Goal: Communication & Community: Participate in discussion

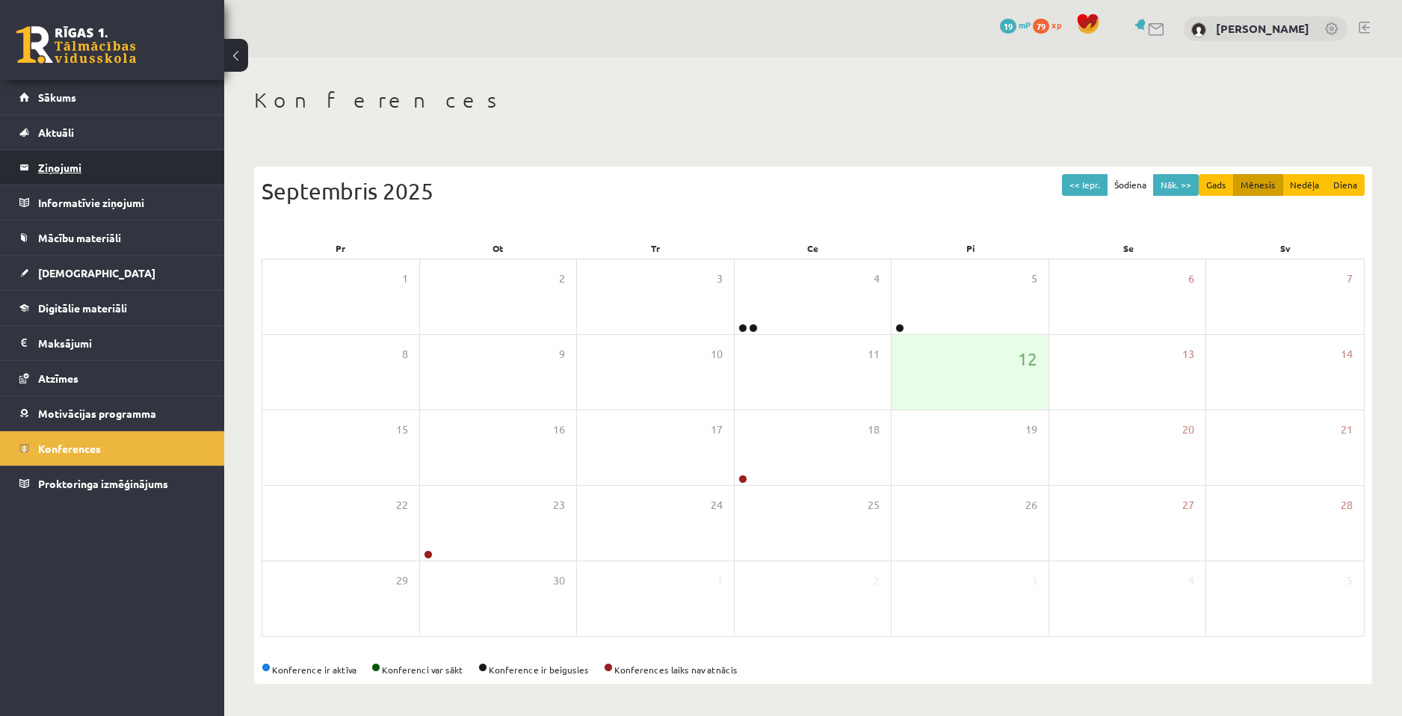
click at [101, 157] on legend "Ziņojumi 1" at bounding box center [121, 167] width 167 height 34
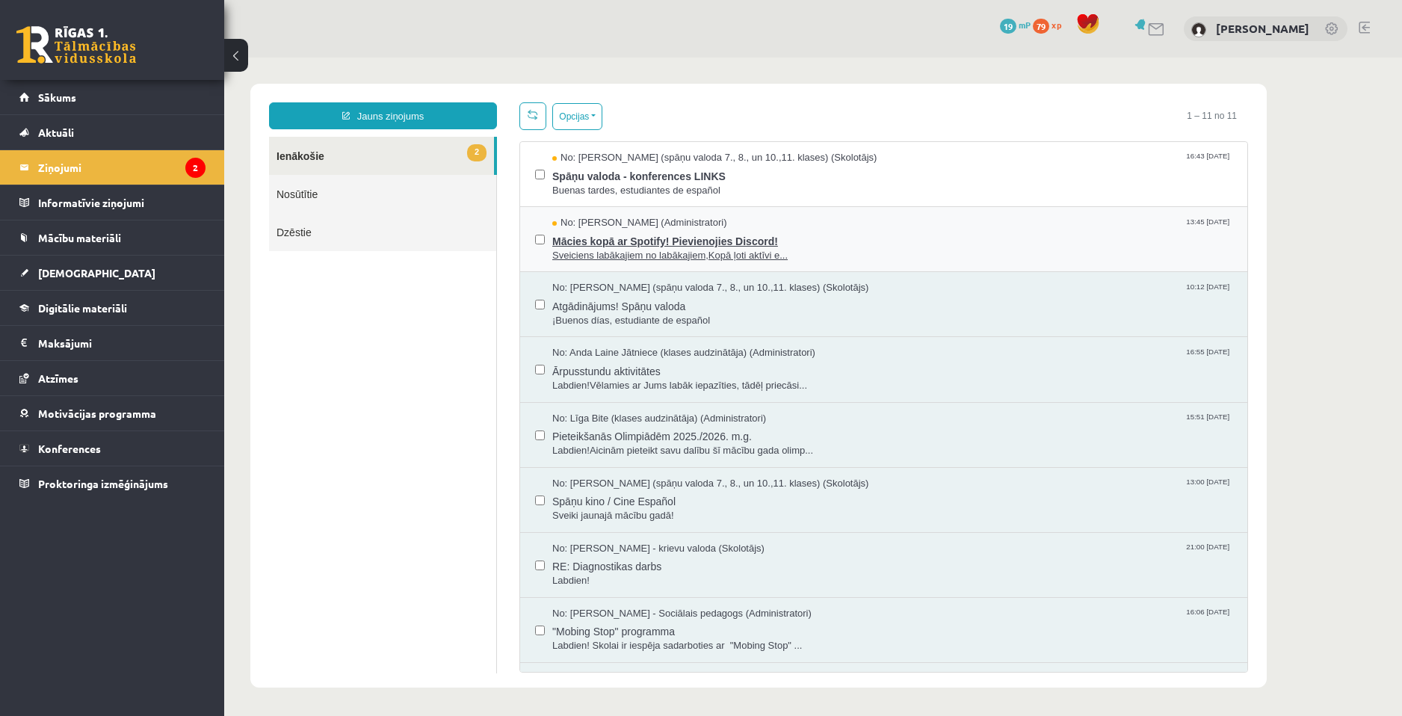
click at [803, 245] on span "Mācies kopā ar Spotify! Pievienojies Discord!" at bounding box center [892, 239] width 680 height 19
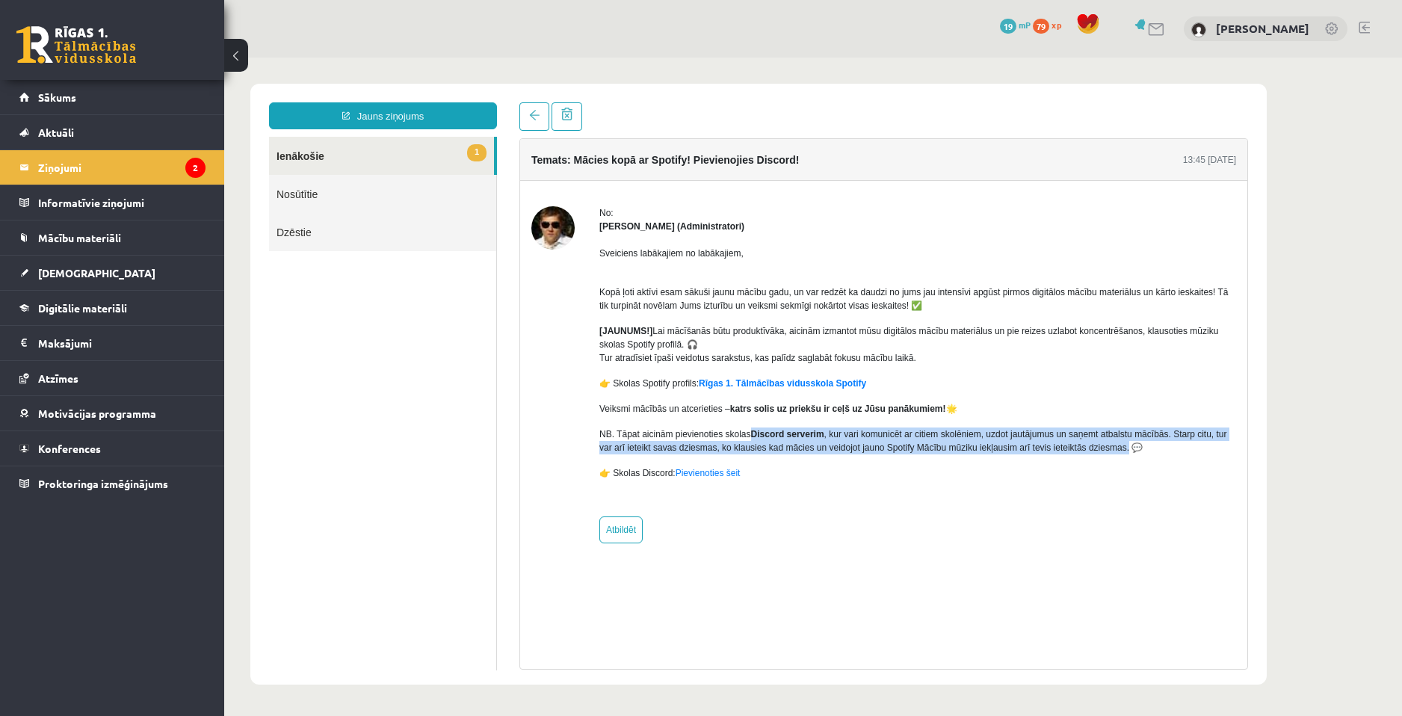
drag, startPoint x: 750, startPoint y: 432, endPoint x: 1104, endPoint y: 451, distance: 354.0
click at [1104, 451] on p "NB. Tāpat aicinām pievienoties skolas Discord serverim , kur vari komunicēt ar …" at bounding box center [917, 440] width 637 height 27
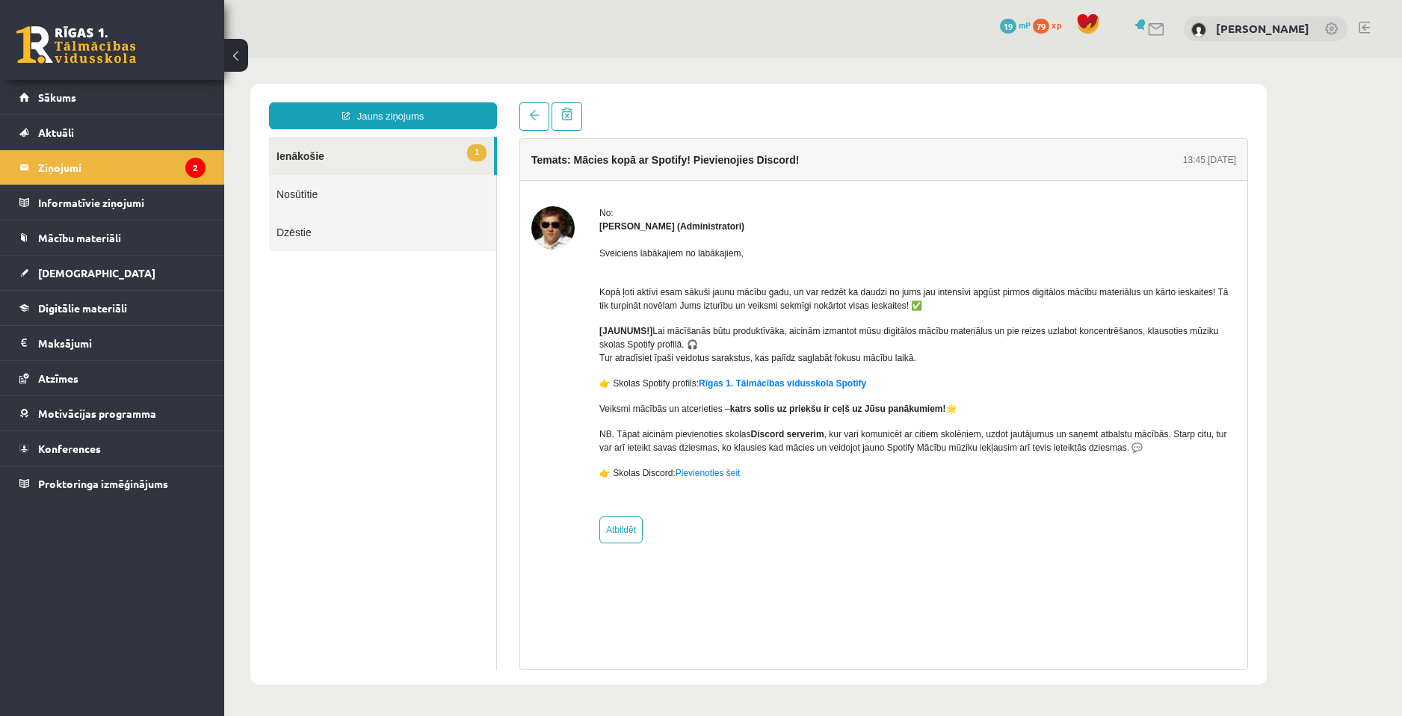
click at [938, 463] on div "Sveiciens labākajiem no labākajiem, Kopā ļoti aktīvi esam sākuši jaunu mācību g…" at bounding box center [917, 369] width 637 height 272
click at [523, 113] on link at bounding box center [534, 116] width 30 height 28
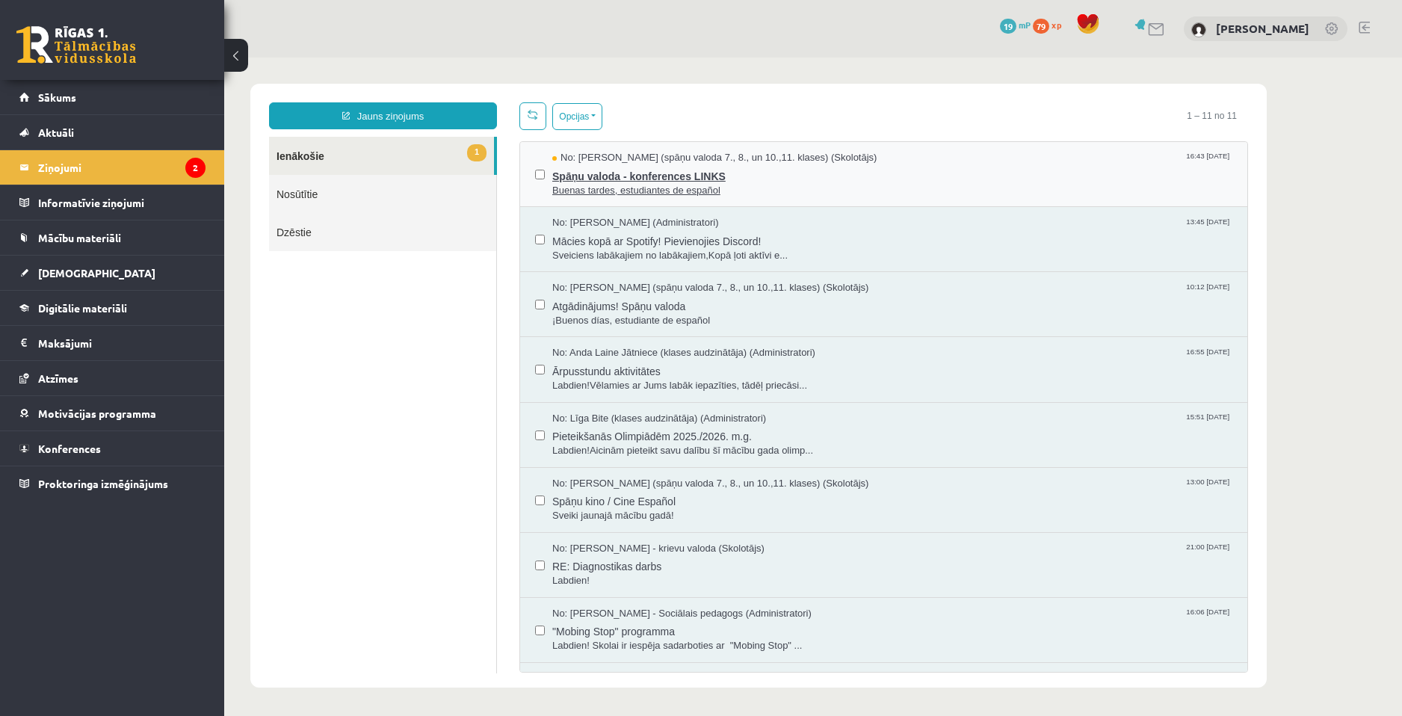
click at [660, 184] on span "Buenas tardes, estudiantes de español" at bounding box center [892, 191] width 680 height 14
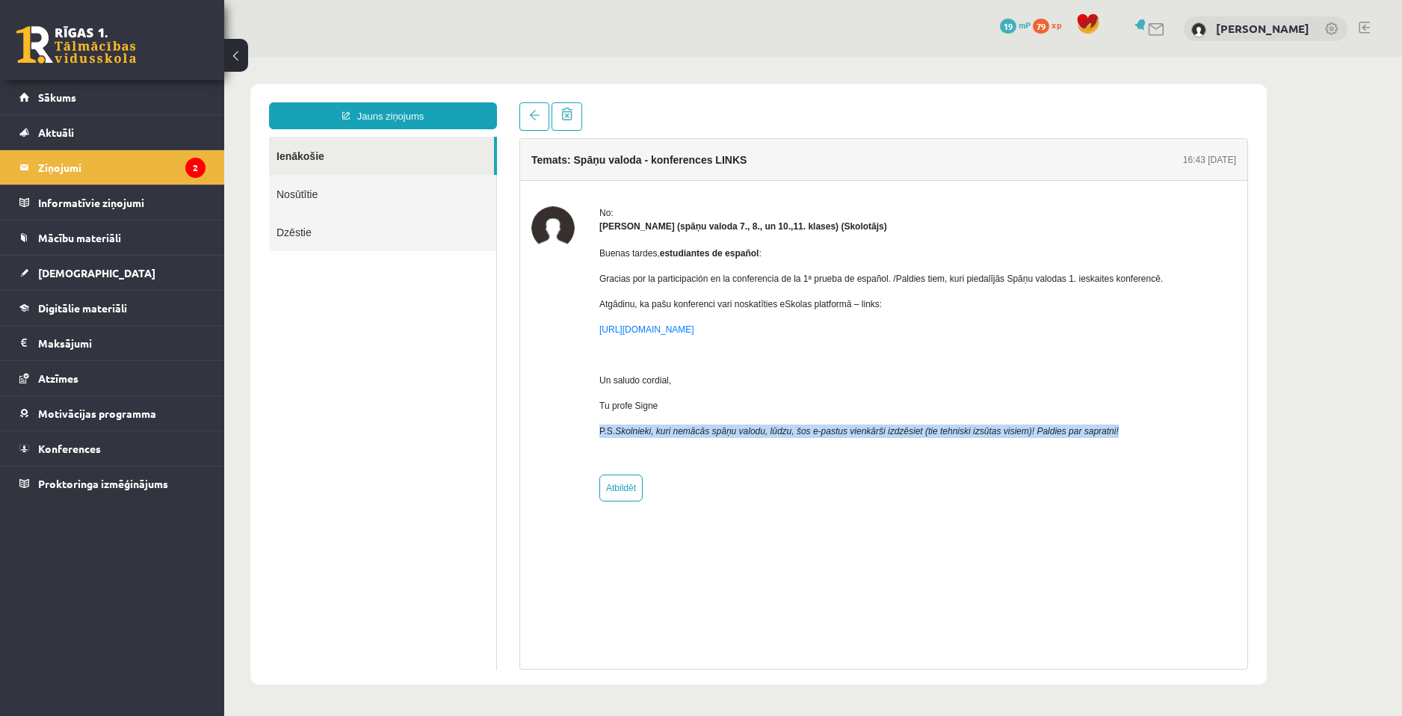
drag, startPoint x: 600, startPoint y: 431, endPoint x: 1116, endPoint y: 432, distance: 516.4
click at [1116, 432] on p "[PERSON_NAME], kuri nemācās spāņu valodu, lūdzu, šos e-pastus vienkārši izdzēsi…" at bounding box center [880, 430] width 563 height 13
click at [1049, 430] on em "Skolnieki, kuri nemācās spāņu valodu, lūdzu, šos e-pastus vienkārši izdzēsiet (…" at bounding box center [867, 431] width 504 height 10
click at [558, 120] on link at bounding box center [567, 116] width 31 height 28
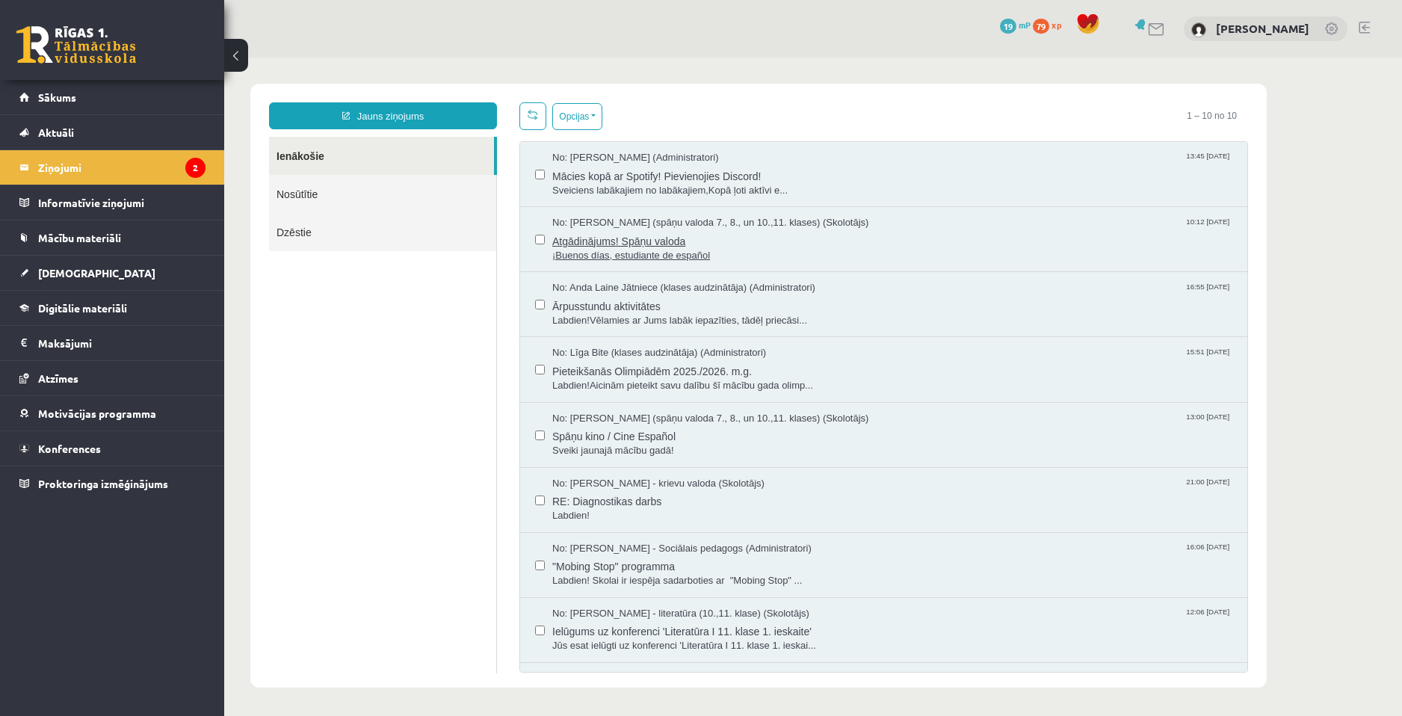
click at [670, 246] on span "Atgādinājums! Spāņu valoda" at bounding box center [892, 239] width 680 height 19
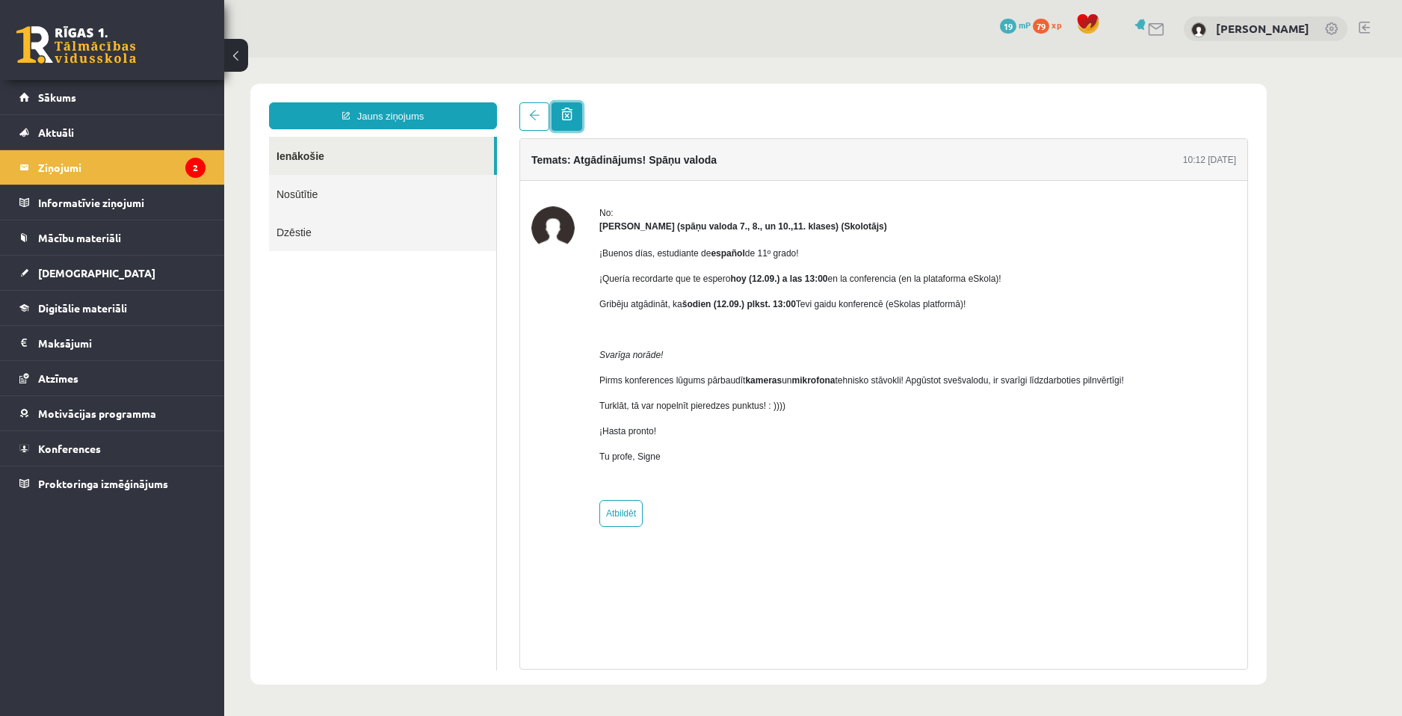
click at [581, 120] on link at bounding box center [567, 116] width 31 height 28
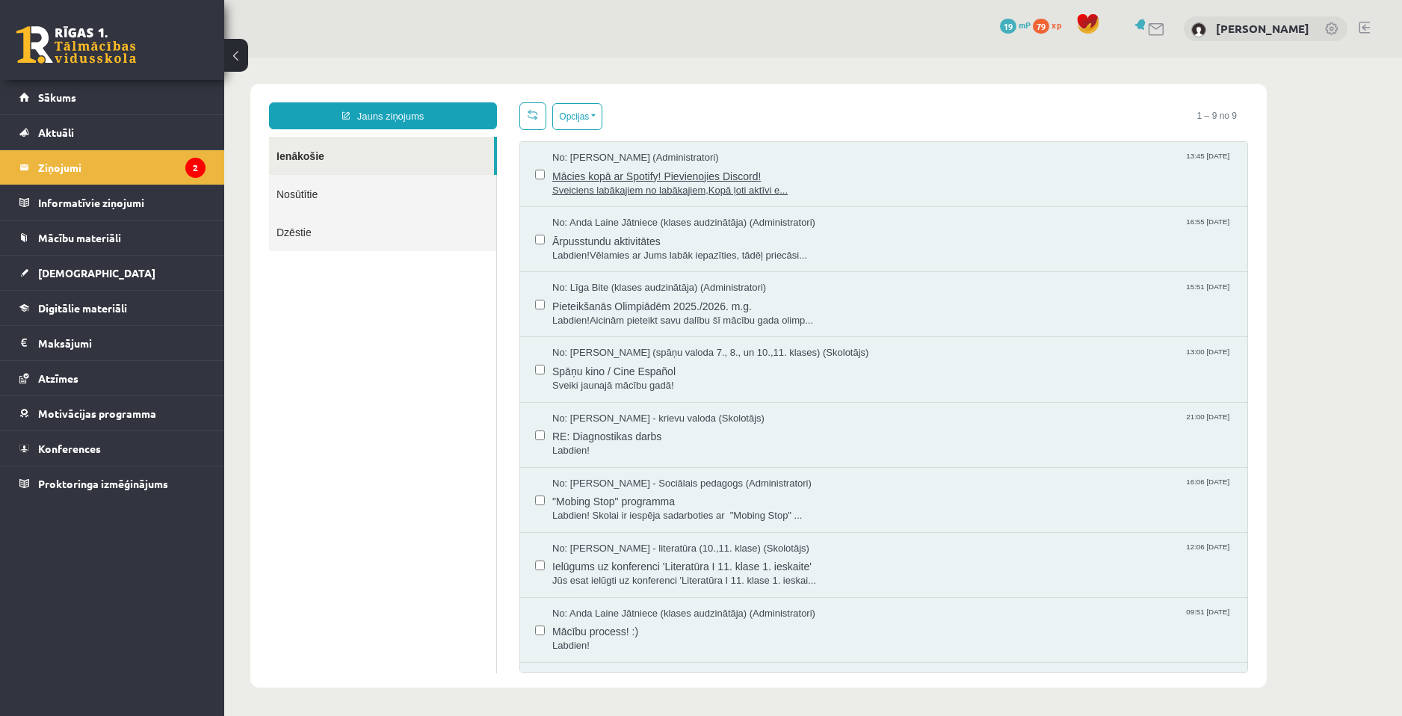
click at [681, 188] on span "Sveiciens labākajiem no labākajiem,Kopā ļoti aktīvi e..." at bounding box center [892, 191] width 680 height 14
